Goal: Information Seeking & Learning: Check status

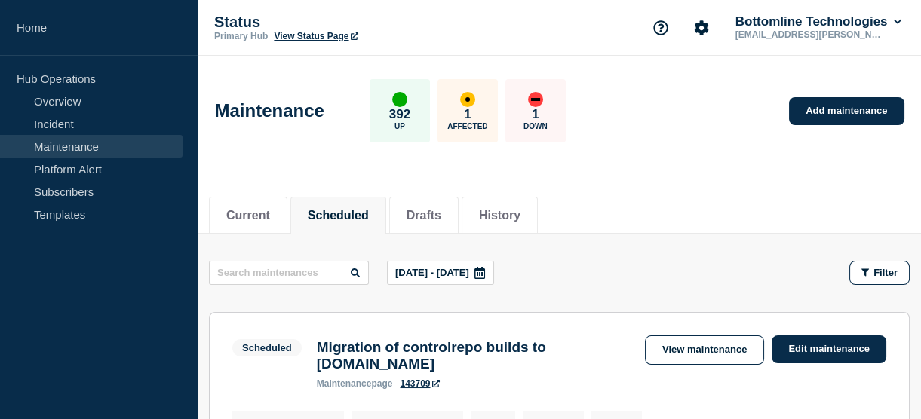
click at [100, 146] on link "Maintenance" at bounding box center [91, 146] width 183 height 23
click at [486, 275] on icon at bounding box center [480, 273] width 12 height 12
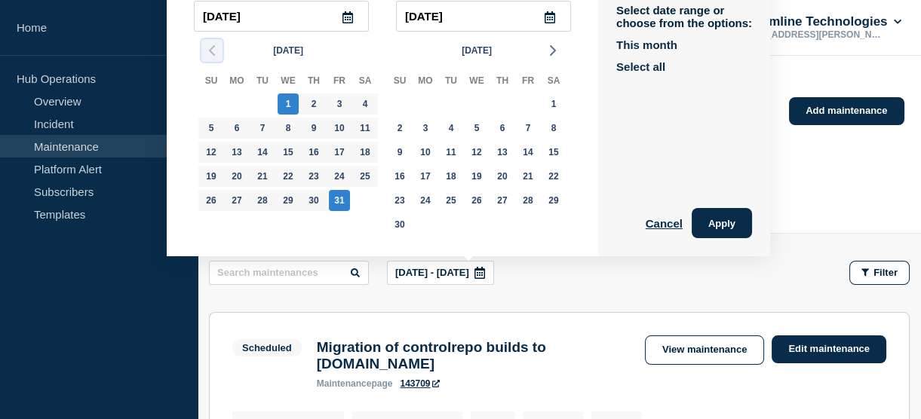
click at [204, 53] on icon "button" at bounding box center [212, 50] width 18 height 18
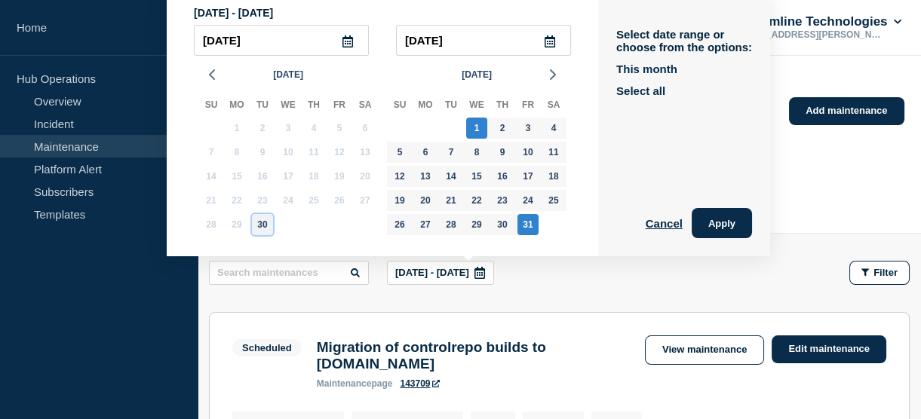
click at [258, 228] on div "30" at bounding box center [262, 224] width 21 height 21
type input "2025-09-30"
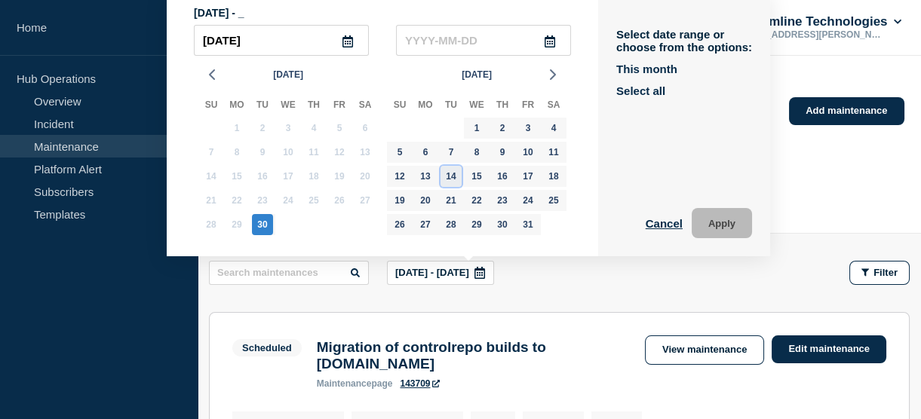
click at [453, 180] on div "14" at bounding box center [451, 176] width 21 height 21
type input "2025-10-14"
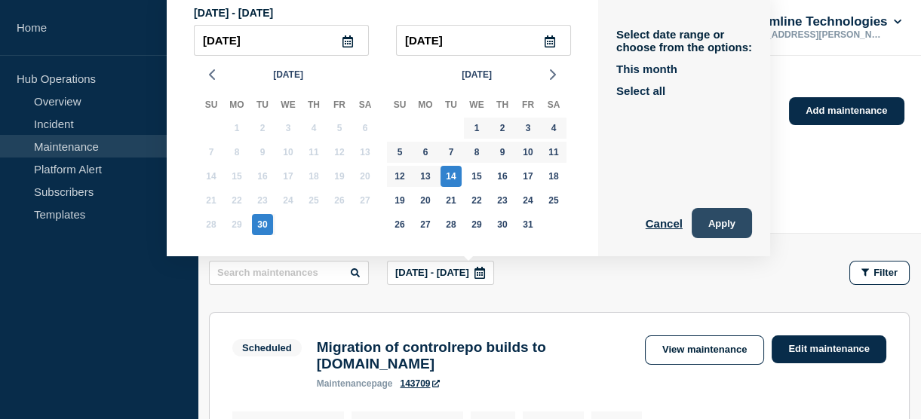
click at [708, 221] on button "Apply" at bounding box center [722, 223] width 60 height 30
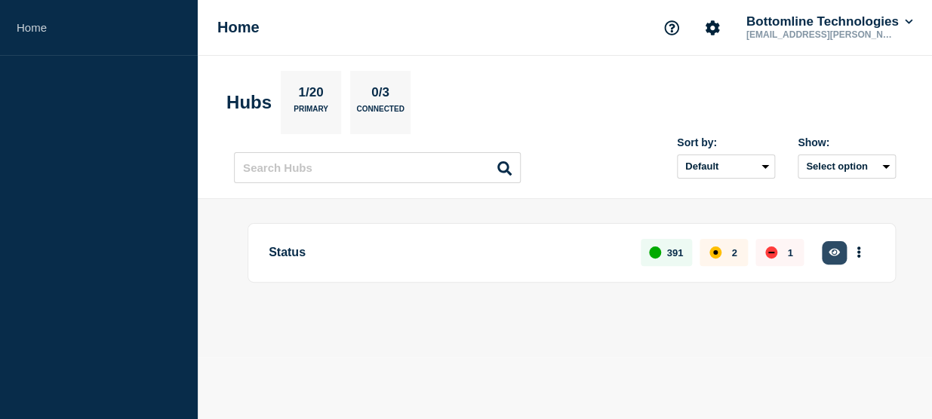
click at [825, 247] on button "button" at bounding box center [834, 252] width 25 height 23
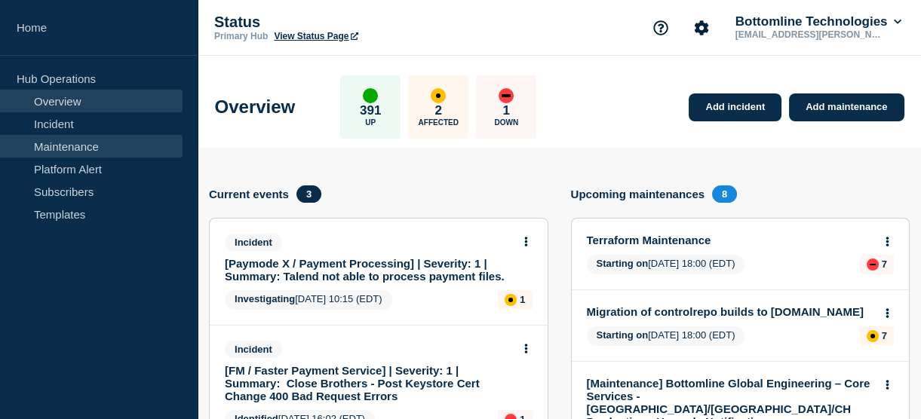
click at [39, 154] on link "Maintenance" at bounding box center [91, 146] width 183 height 23
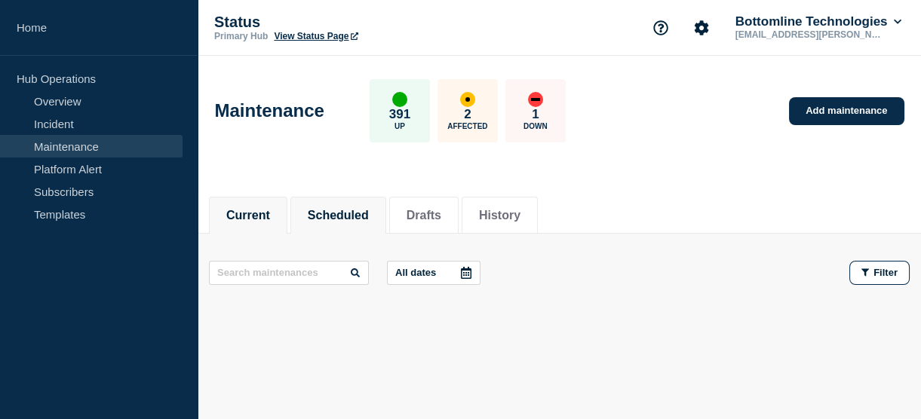
click at [362, 220] on button "Scheduled" at bounding box center [338, 216] width 61 height 14
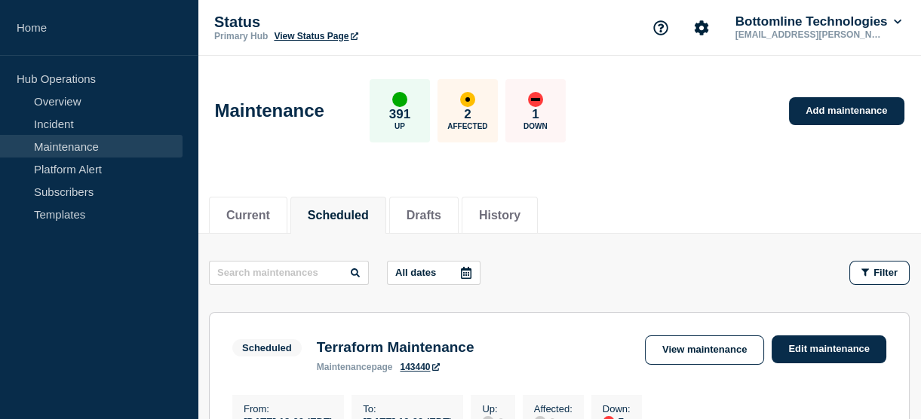
click at [471, 273] on icon at bounding box center [466, 273] width 11 height 12
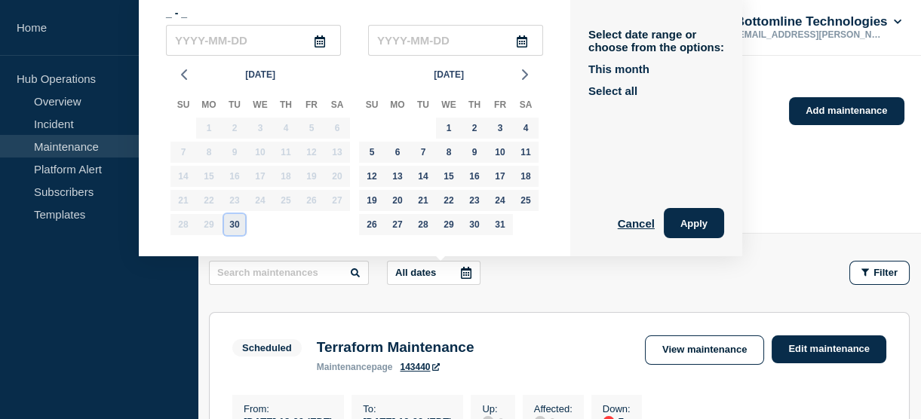
click at [235, 219] on div "30" at bounding box center [234, 224] width 21 height 21
type input "2025-09-30"
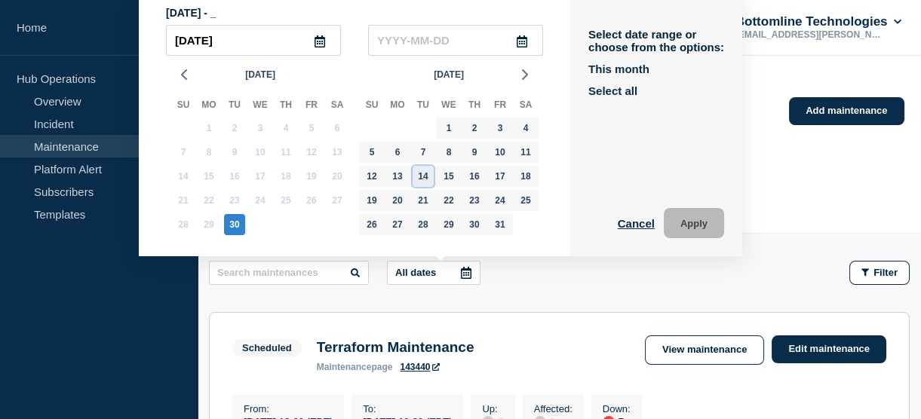
click at [419, 175] on div "14" at bounding box center [423, 176] width 21 height 21
type input "2025-10-14"
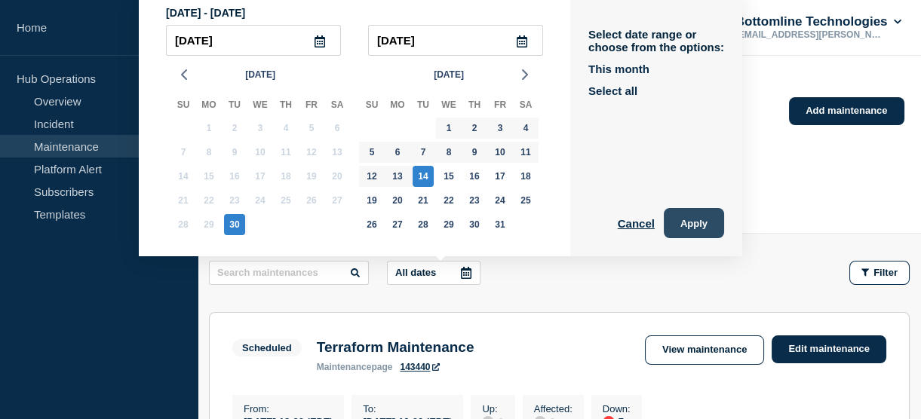
click at [677, 219] on button "Apply" at bounding box center [694, 223] width 60 height 30
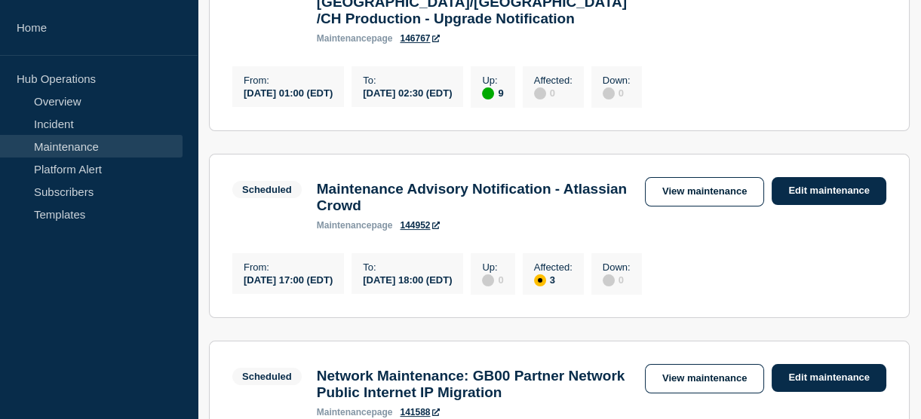
scroll to position [762, 0]
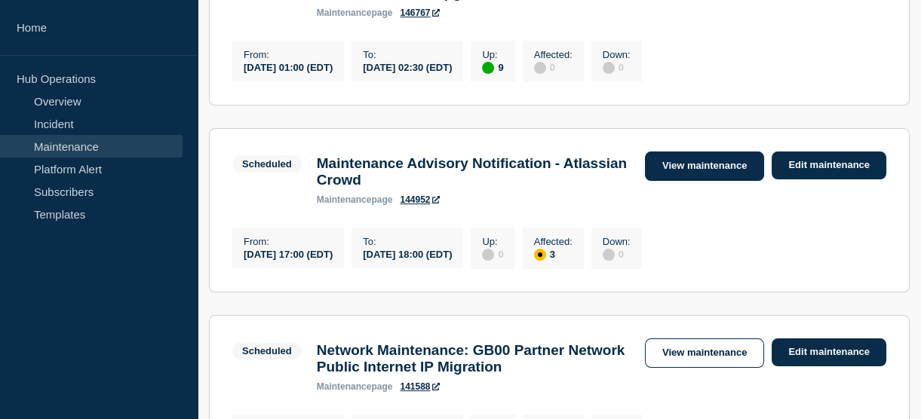
click at [681, 163] on link "View maintenance" at bounding box center [704, 166] width 119 height 29
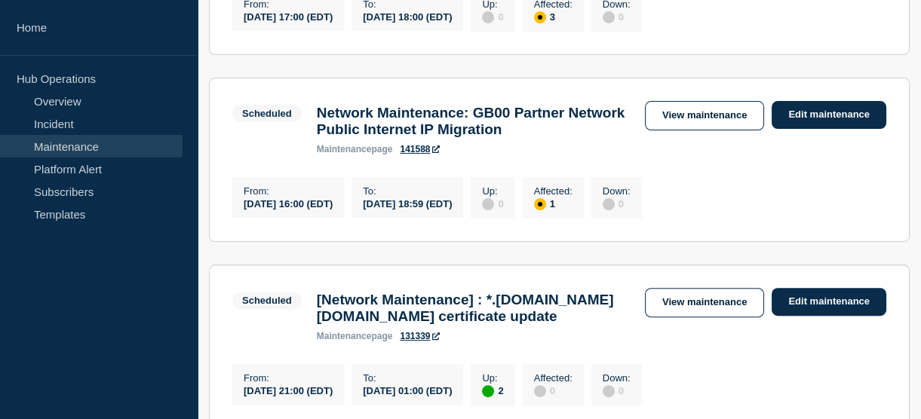
scroll to position [1017, 0]
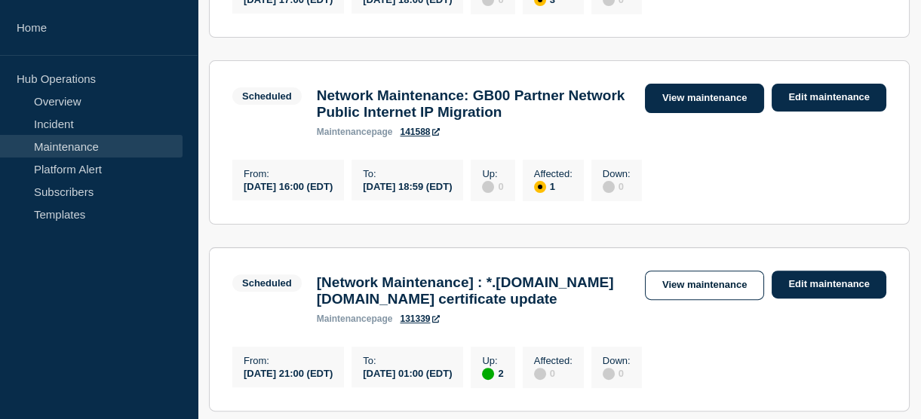
click at [684, 113] on link "View maintenance" at bounding box center [704, 98] width 119 height 29
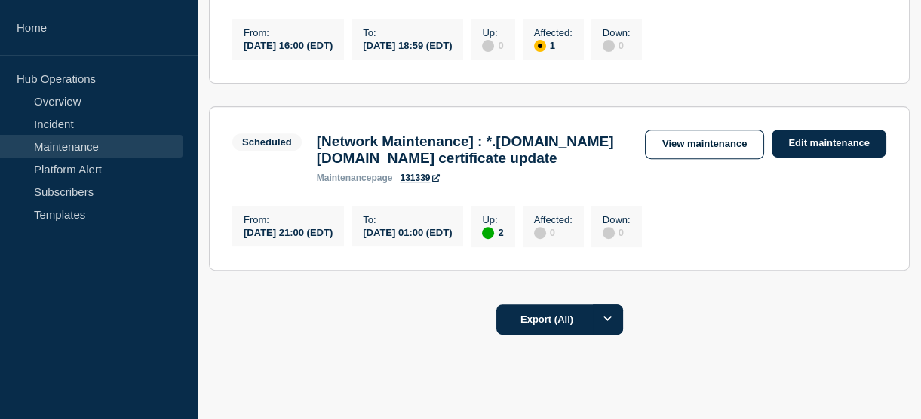
scroll to position [1167, 0]
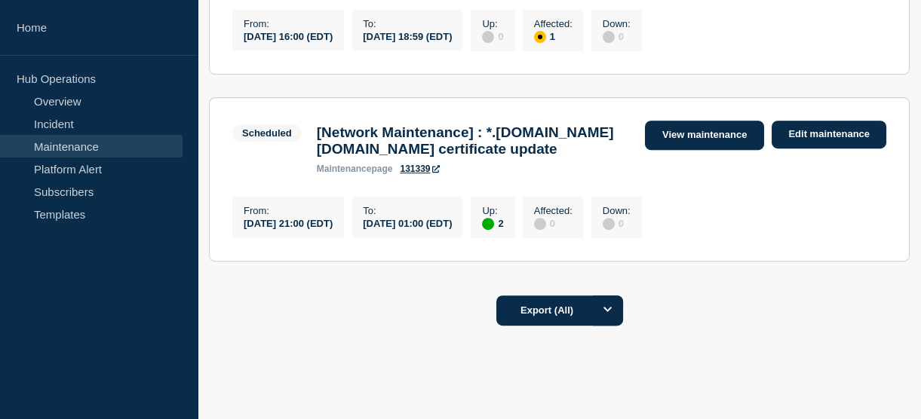
click at [687, 150] on link "View maintenance" at bounding box center [704, 135] width 119 height 29
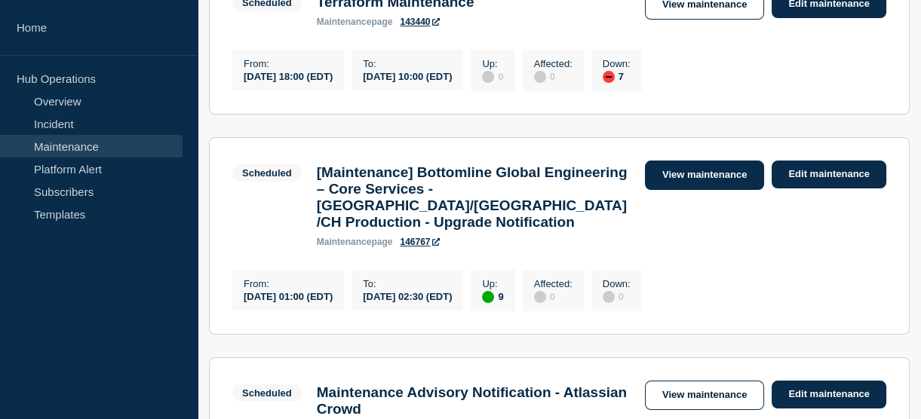
scroll to position [530, 0]
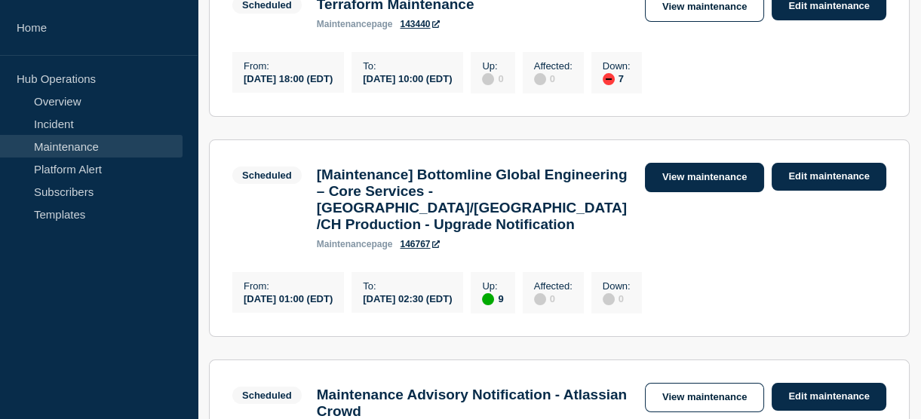
click at [698, 192] on link "View maintenance" at bounding box center [704, 177] width 119 height 29
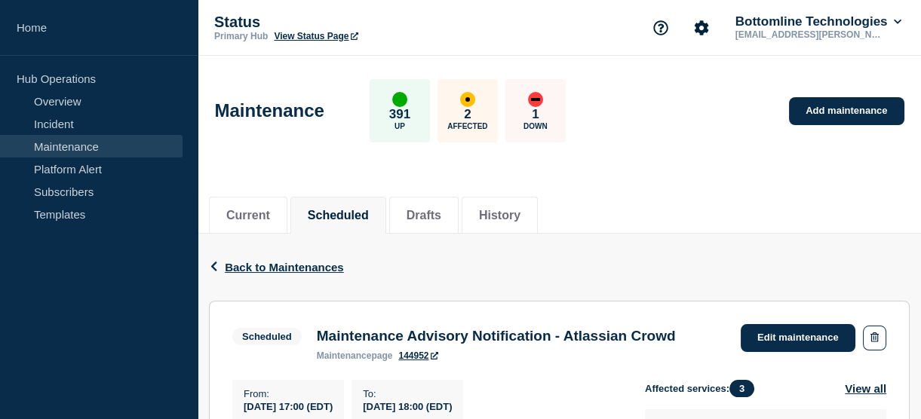
click at [687, 151] on header "Maintenance 391 Up 2 Affected 1 Down Add maintenance" at bounding box center [559, 119] width 723 height 126
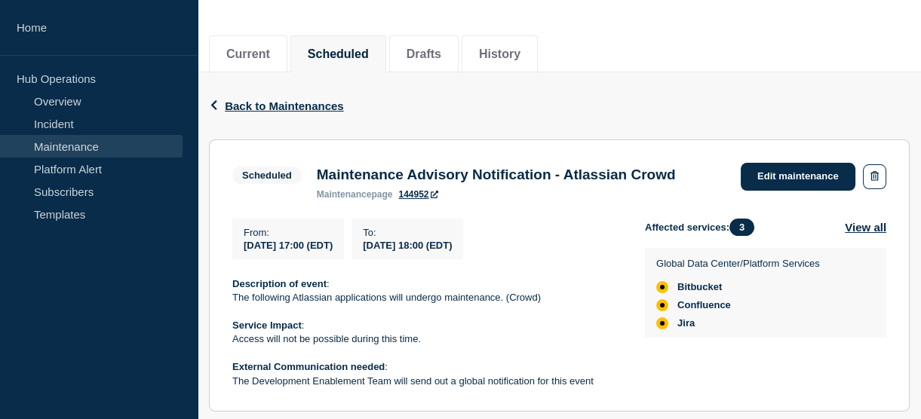
scroll to position [53, 0]
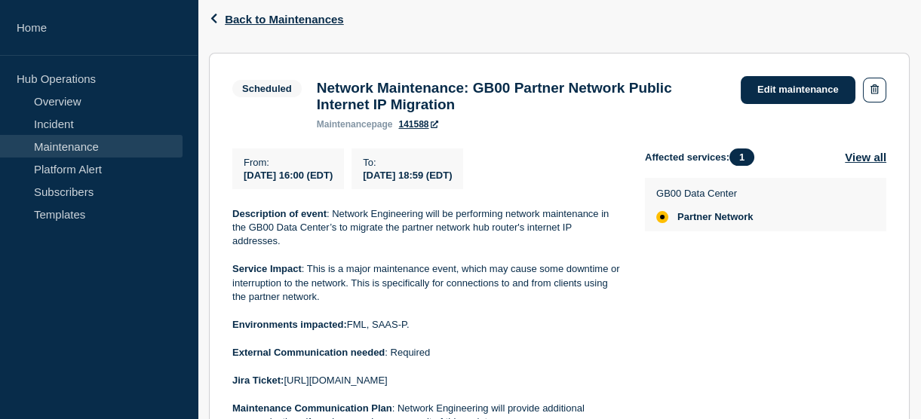
scroll to position [249, 0]
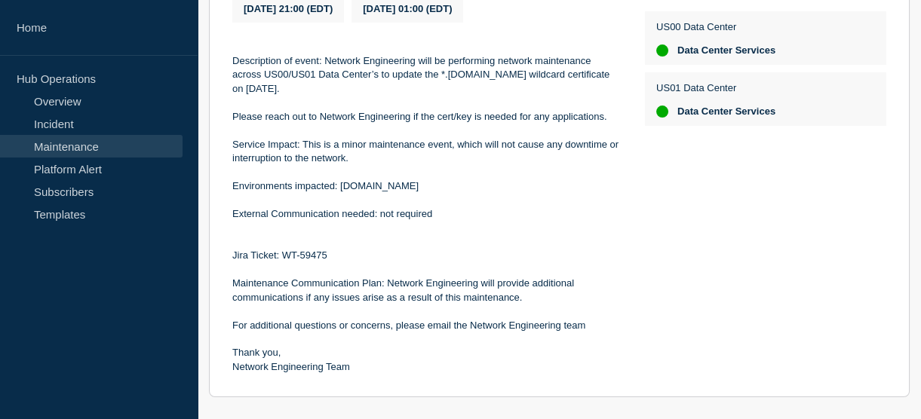
scroll to position [417, 0]
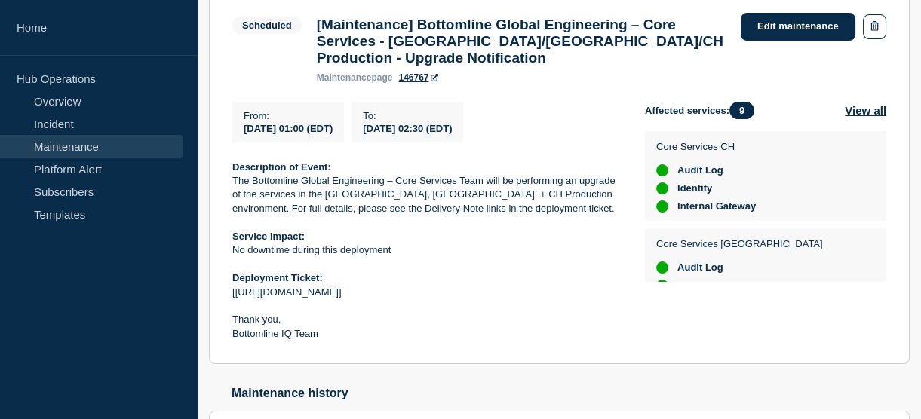
scroll to position [321, 0]
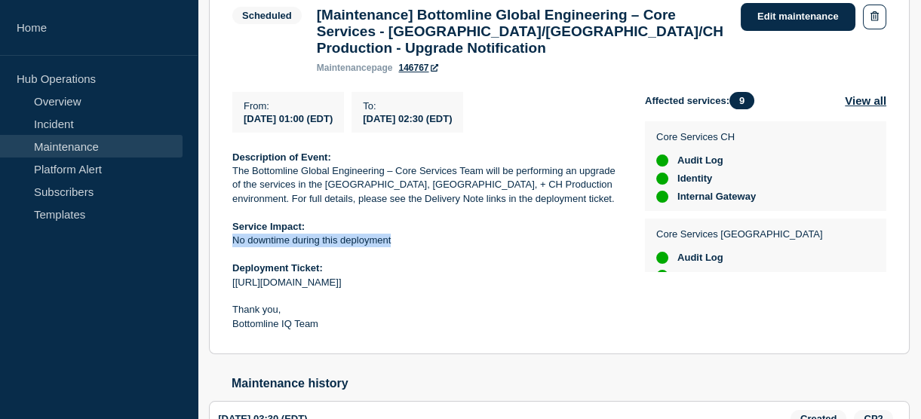
drag, startPoint x: 405, startPoint y: 250, endPoint x: 234, endPoint y: 249, distance: 171.2
click at [234, 247] on p "No downtime during this deployment" at bounding box center [426, 241] width 389 height 14
copy p "No downtime during this deployment"
